Goal: Task Accomplishment & Management: Complete application form

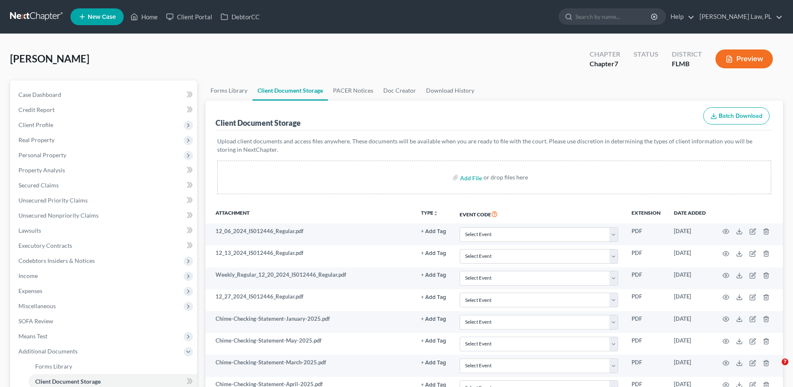
select select "9"
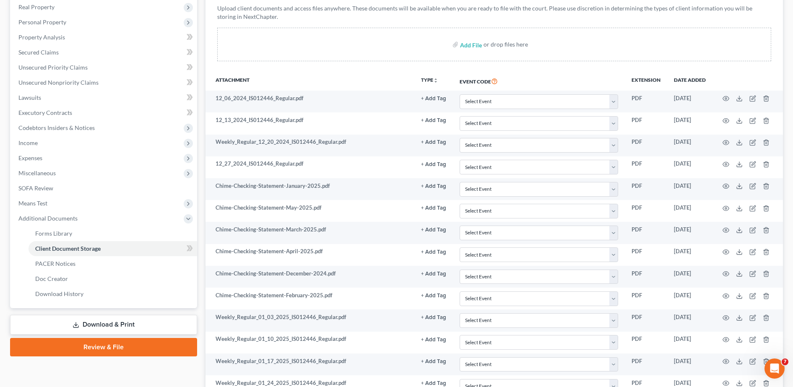
scroll to position [21, 0]
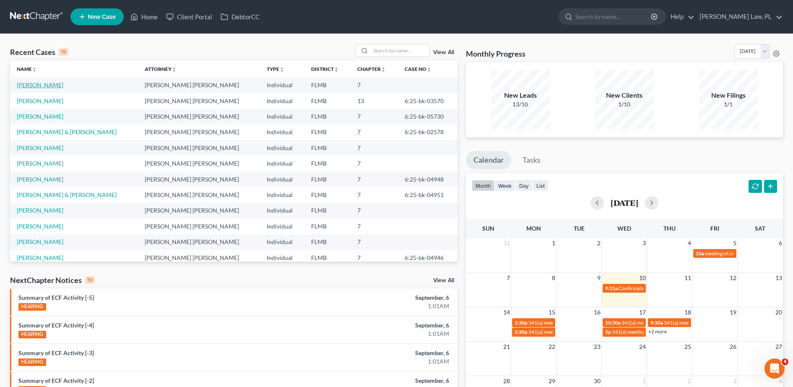
click at [29, 85] on link "[PERSON_NAME]" at bounding box center [40, 84] width 47 height 7
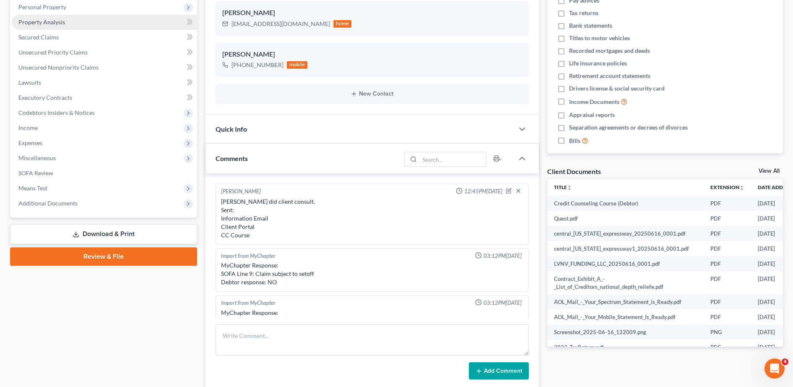
scroll to position [210, 0]
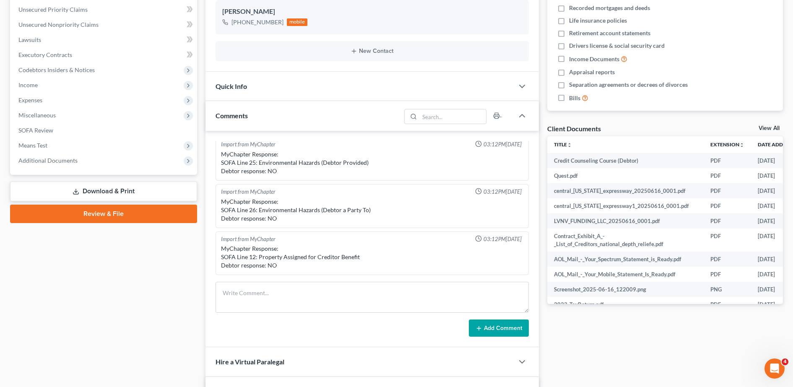
click at [101, 212] on link "Review & File" at bounding box center [103, 214] width 187 height 18
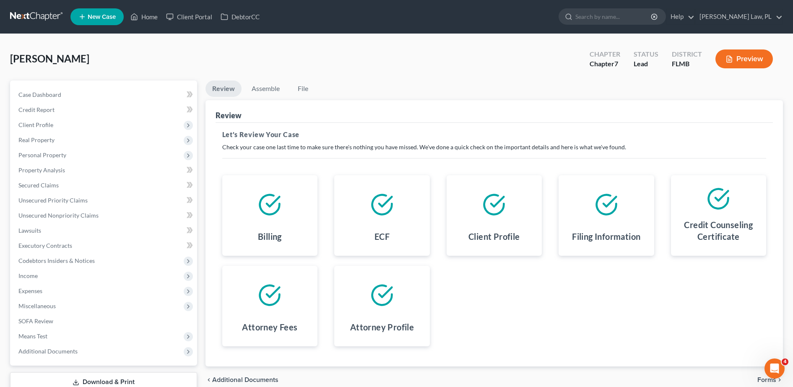
scroll to position [59, 0]
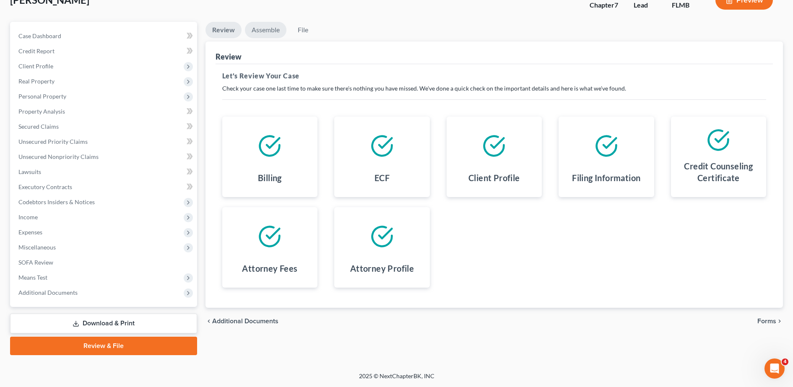
click at [278, 31] on link "Assemble" at bounding box center [265, 30] width 41 height 16
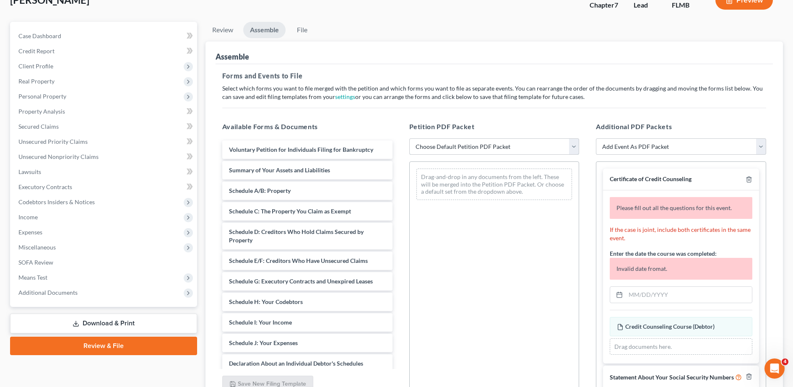
click at [490, 148] on select "Choose Default Petition PDF Packet Complete Bankruptcy Petition (all forms and …" at bounding box center [494, 146] width 170 height 17
select select "0"
click at [409, 138] on select "Choose Default Petition PDF Packet Complete Bankruptcy Petition (all forms and …" at bounding box center [494, 146] width 170 height 17
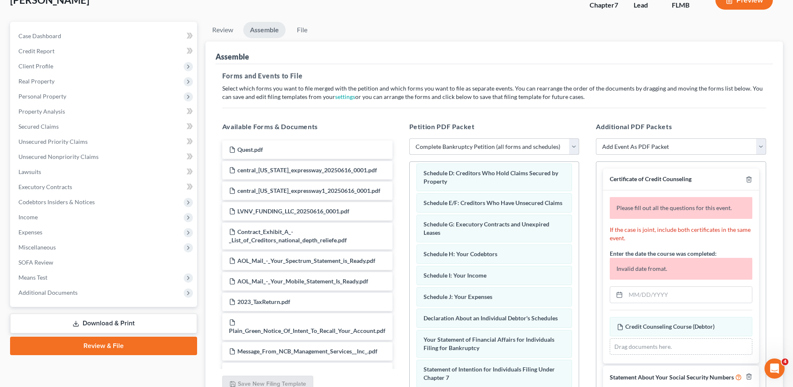
scroll to position [45, 0]
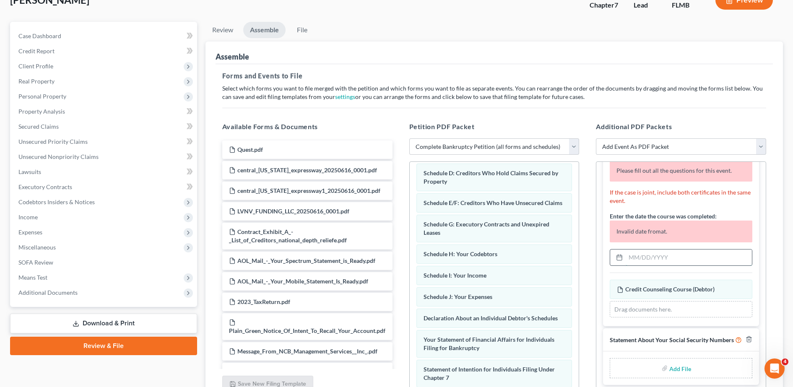
click at [678, 249] on input "text" at bounding box center [688, 257] width 126 height 16
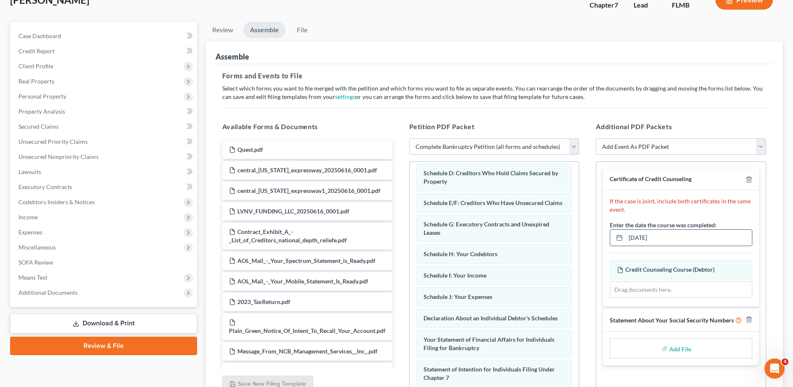
scroll to position [75, 0]
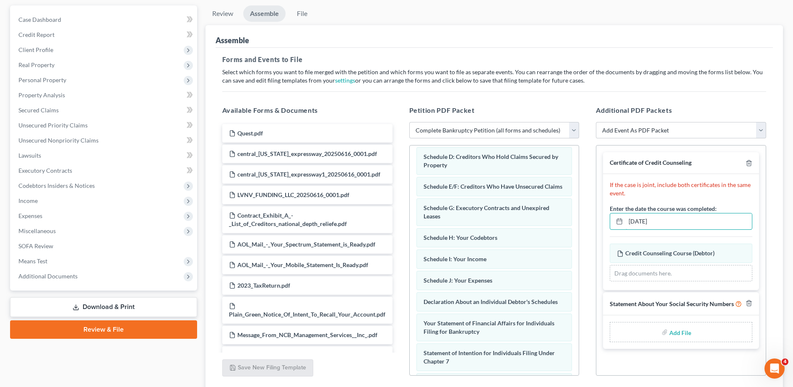
type input "[DATE]"
click at [700, 334] on div "Add File" at bounding box center [680, 332] width 143 height 20
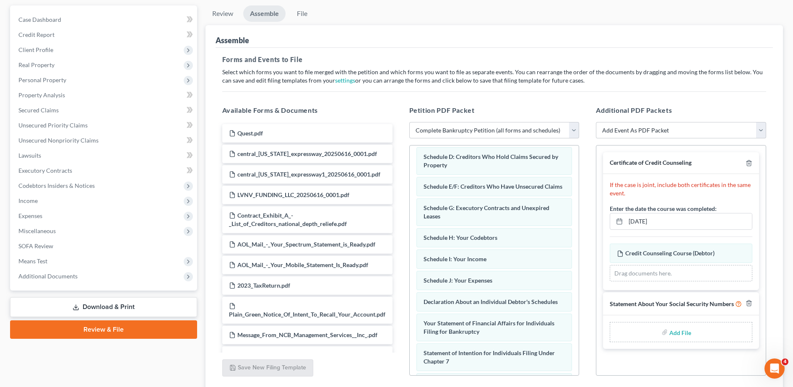
click at [682, 331] on input "file" at bounding box center [679, 331] width 20 height 15
type input "C:\fakepath\SSN.pdf"
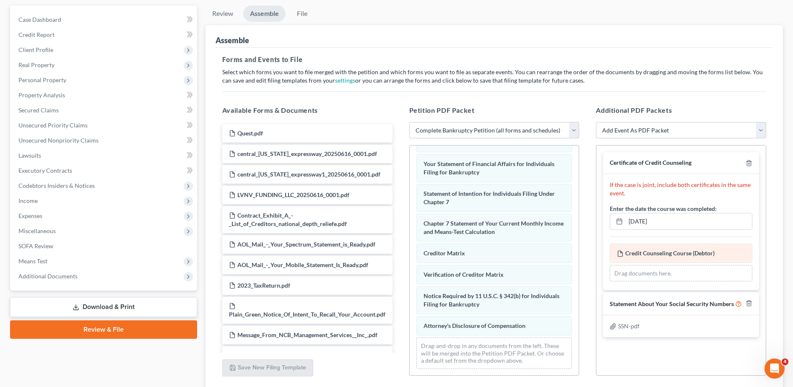
scroll to position [139, 0]
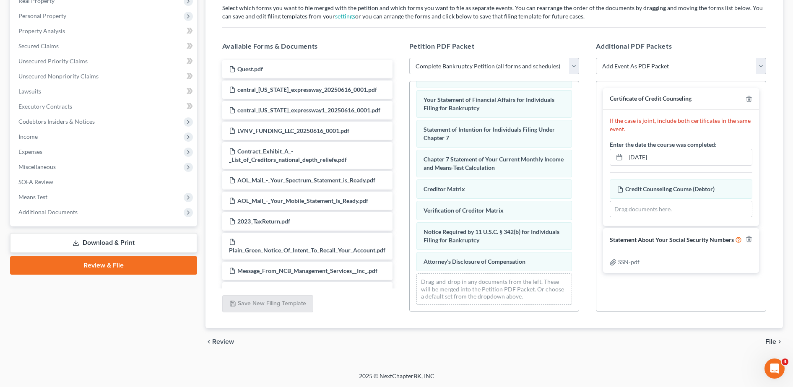
click at [770, 342] on span "File" at bounding box center [770, 341] width 11 height 7
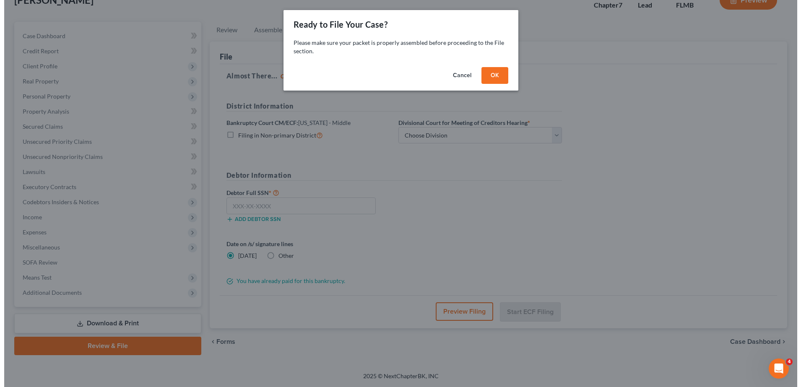
scroll to position [59, 0]
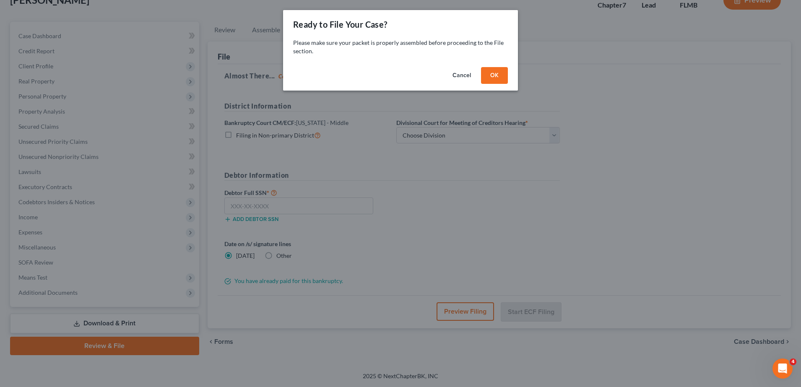
click at [495, 78] on button "OK" at bounding box center [494, 75] width 27 height 17
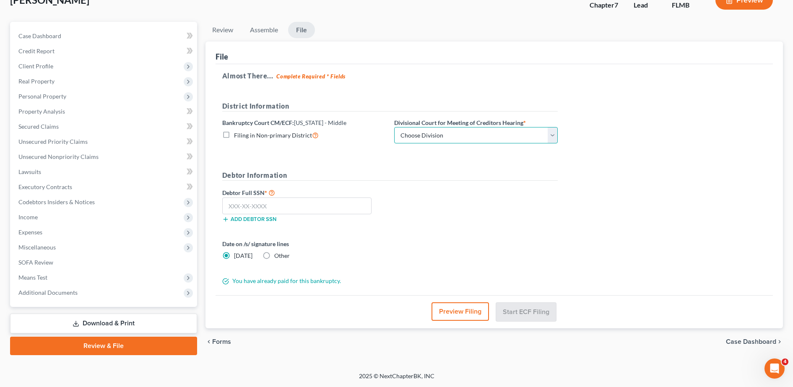
click at [476, 137] on select "Choose Division [GEOGRAPHIC_DATA][PERSON_NAME] [GEOGRAPHIC_DATA] [GEOGRAPHIC_DA…" at bounding box center [475, 135] width 163 height 17
select select "2"
click at [394, 127] on select "Choose Division [GEOGRAPHIC_DATA][PERSON_NAME] [GEOGRAPHIC_DATA] [GEOGRAPHIC_DA…" at bounding box center [475, 135] width 163 height 17
click at [306, 206] on input "text" at bounding box center [296, 205] width 149 height 17
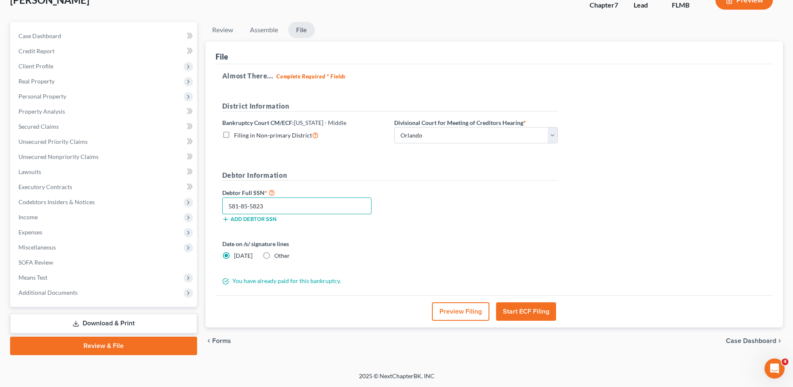
type input "581-85-5823"
click at [462, 309] on button "Preview Filing" at bounding box center [460, 311] width 57 height 18
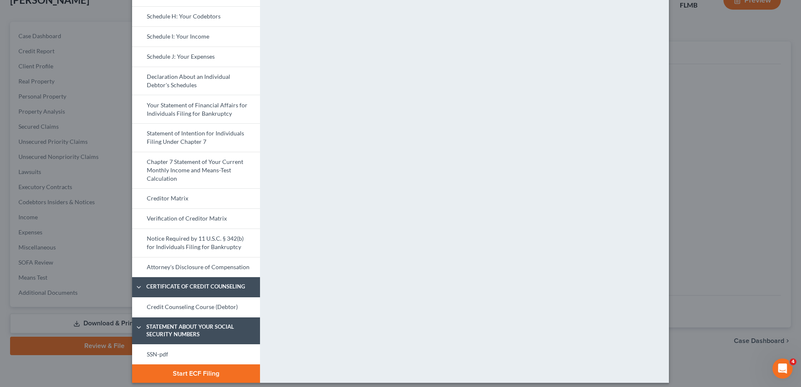
scroll to position [240, 0]
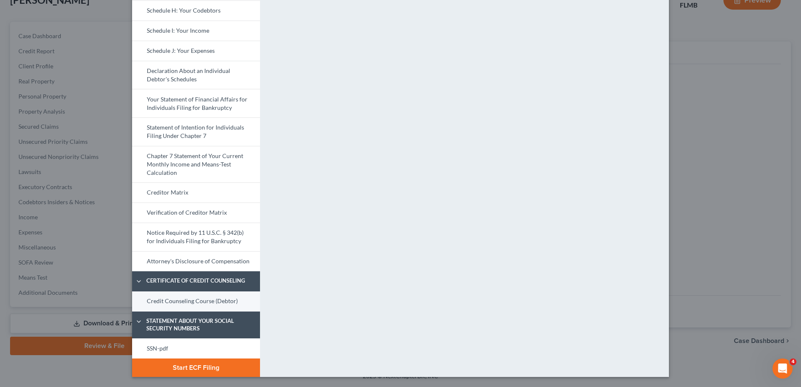
click at [203, 303] on link "Credit Counseling Course (Debtor)" at bounding box center [196, 301] width 128 height 20
click at [148, 349] on link "SSN-pdf" at bounding box center [196, 348] width 128 height 20
click at [218, 368] on button "Start ECF Filing" at bounding box center [196, 367] width 128 height 18
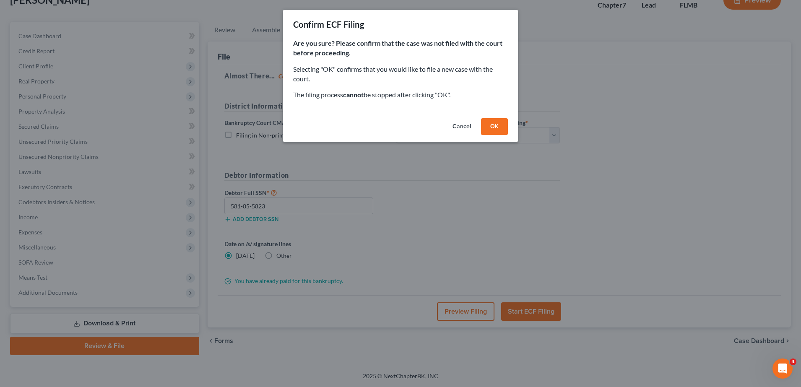
click at [494, 128] on button "OK" at bounding box center [494, 126] width 27 height 17
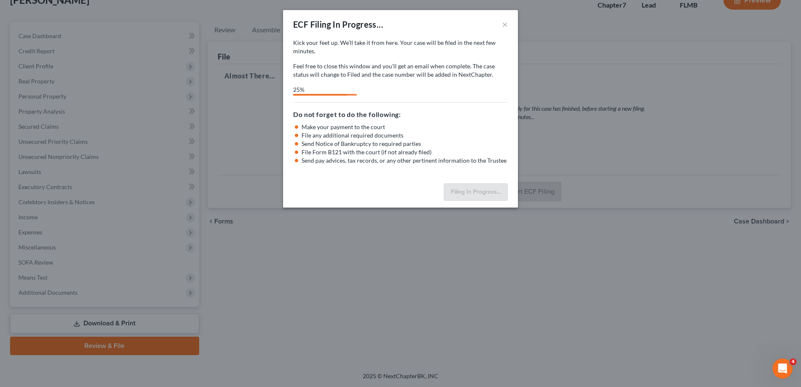
select select "2"
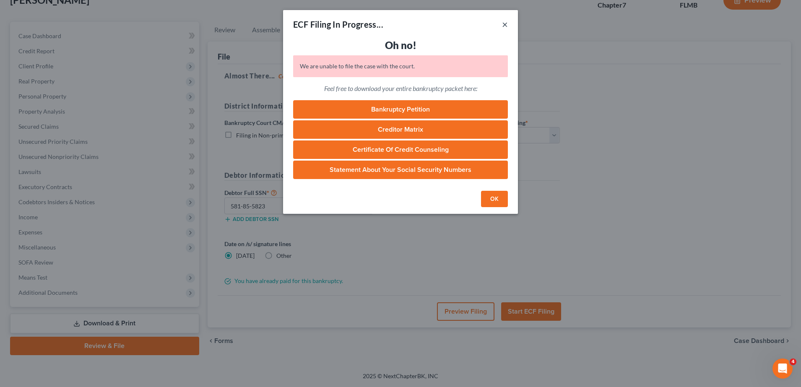
click at [503, 20] on button "×" at bounding box center [505, 24] width 6 height 10
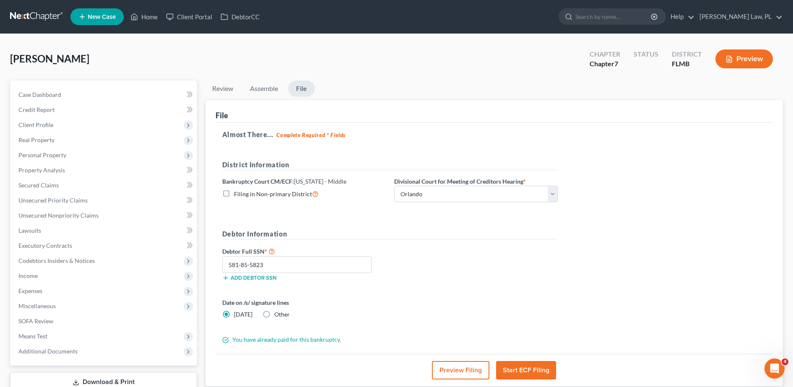
scroll to position [31, 0]
